Goal: Task Accomplishment & Management: Manage account settings

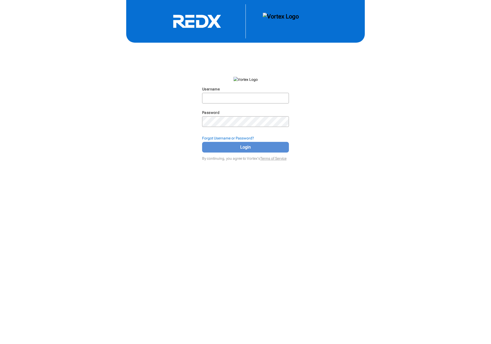
type input "[PERSON_NAME][EMAIL_ADDRESS][DOMAIN_NAME]"
click at [234, 146] on span "Login" at bounding box center [246, 147] width 74 height 6
click at [253, 145] on span "Login" at bounding box center [246, 147] width 74 height 6
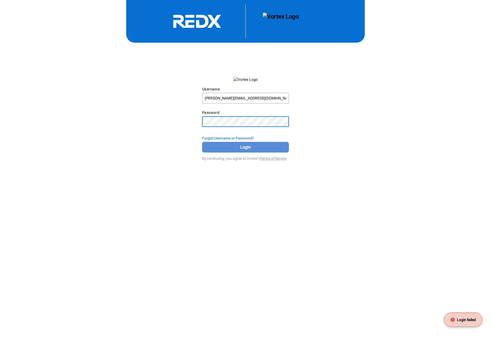
click at [246, 147] on span "Login" at bounding box center [246, 147] width 74 height 6
click at [202, 142] on button "Login" at bounding box center [245, 147] width 87 height 11
click at [183, 15] on icon at bounding box center [197, 21] width 80 height 14
click at [185, 18] on icon at bounding box center [197, 21] width 80 height 14
